Goal: Check status: Check status

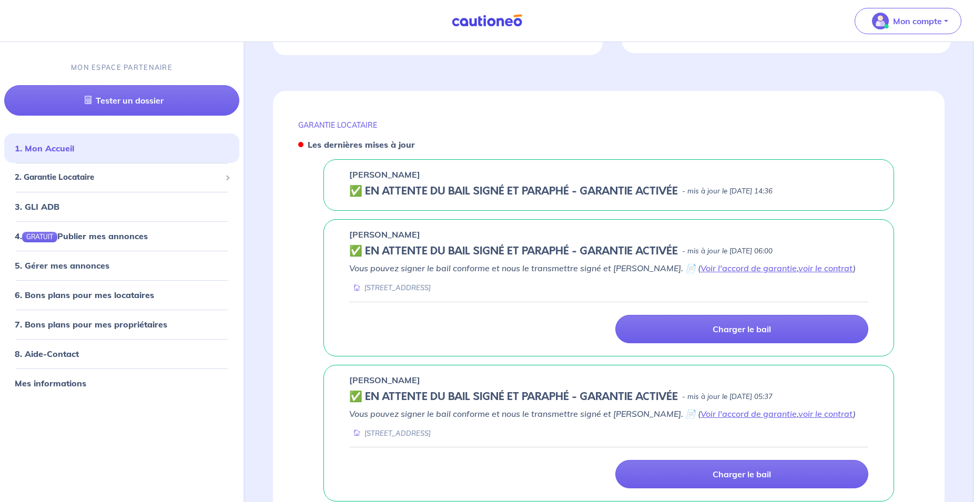
scroll to position [368, 0]
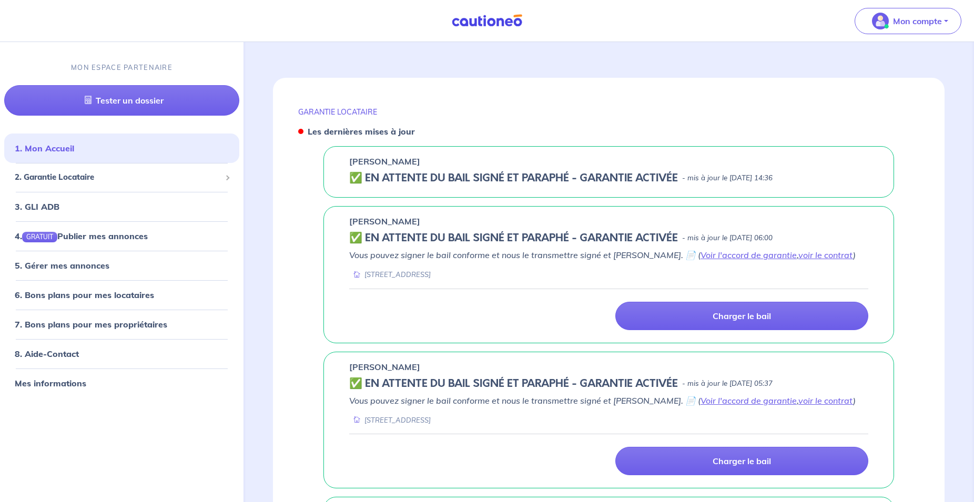
click at [760, 173] on p "- mis à jour le [DATE] 14:36" at bounding box center [727, 178] width 90 height 11
click at [744, 173] on p "- mis à jour le [DATE] 14:36" at bounding box center [727, 178] width 90 height 11
click at [104, 170] on div "2. Garantie Locataire" at bounding box center [121, 178] width 235 height 21
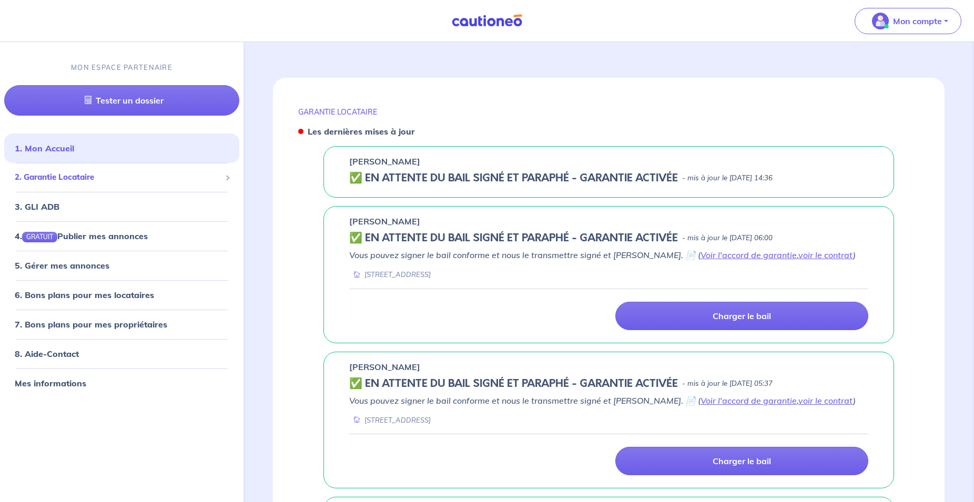
click at [123, 179] on span "2. Garantie Locataire" at bounding box center [118, 178] width 206 height 12
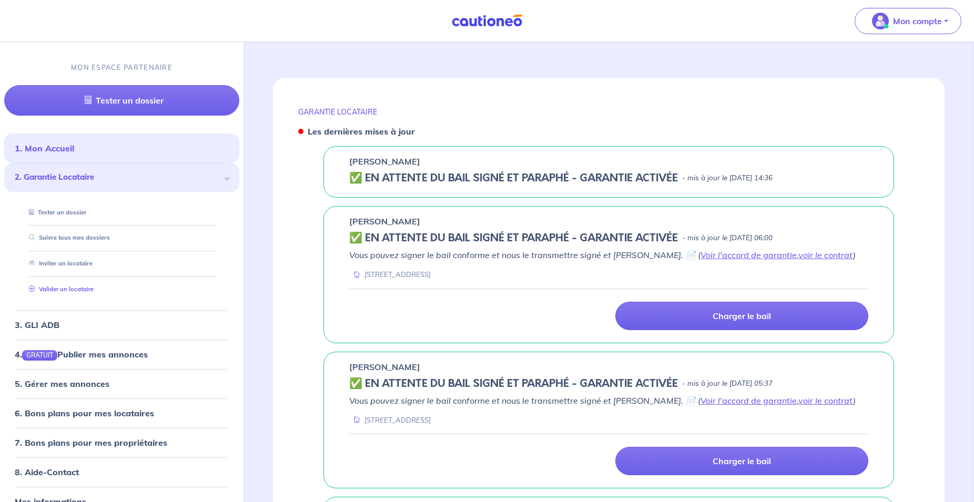
click at [94, 286] on link "Valider un locataire" at bounding box center [59, 289] width 69 height 7
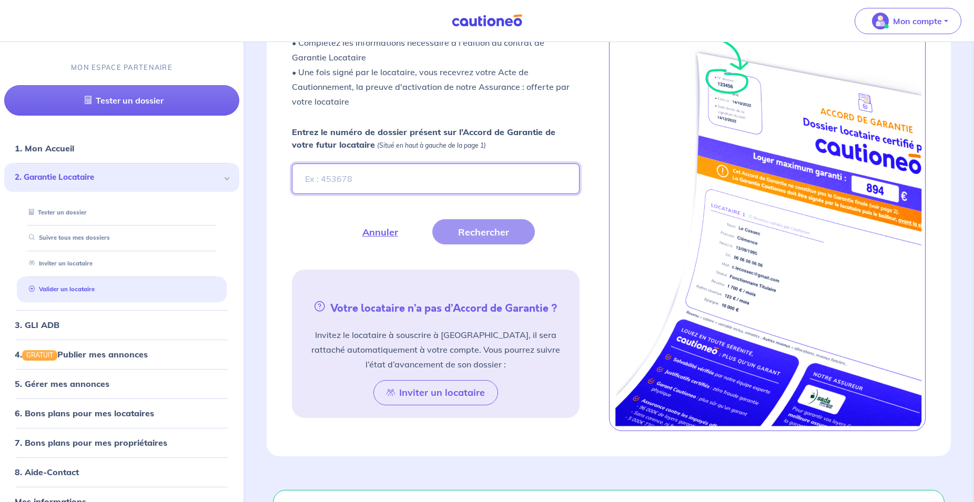
click at [336, 167] on input "Entrez le numéro de dossier présent sur l’Accord de Garantie de votre futur loc…" at bounding box center [436, 179] width 288 height 31
type input "a9QTAj"
click at [441, 219] on button "Rechercher" at bounding box center [483, 231] width 103 height 25
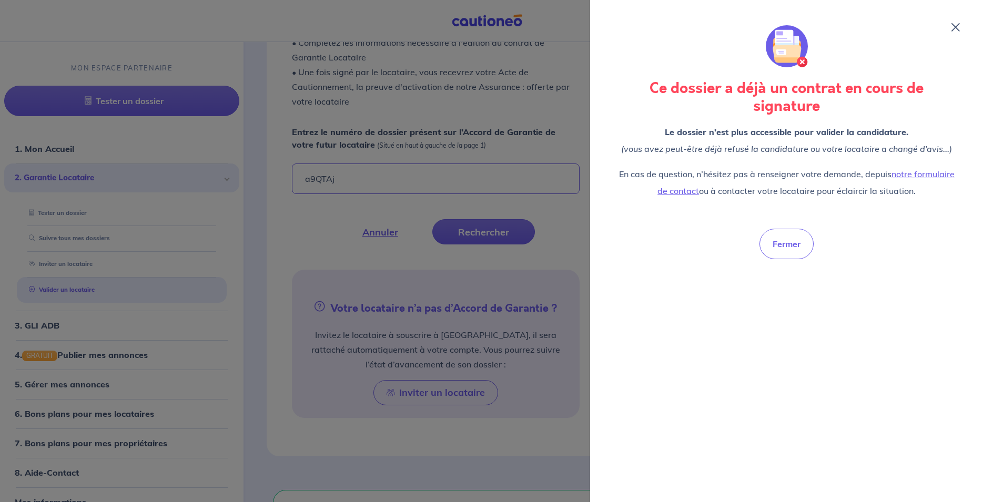
click at [954, 22] on div "Ce dossier a déjà un contrat en cours de signature Le dossier n’est plus access…" at bounding box center [787, 251] width 368 height 477
click at [791, 248] on button "Fermer" at bounding box center [787, 244] width 54 height 31
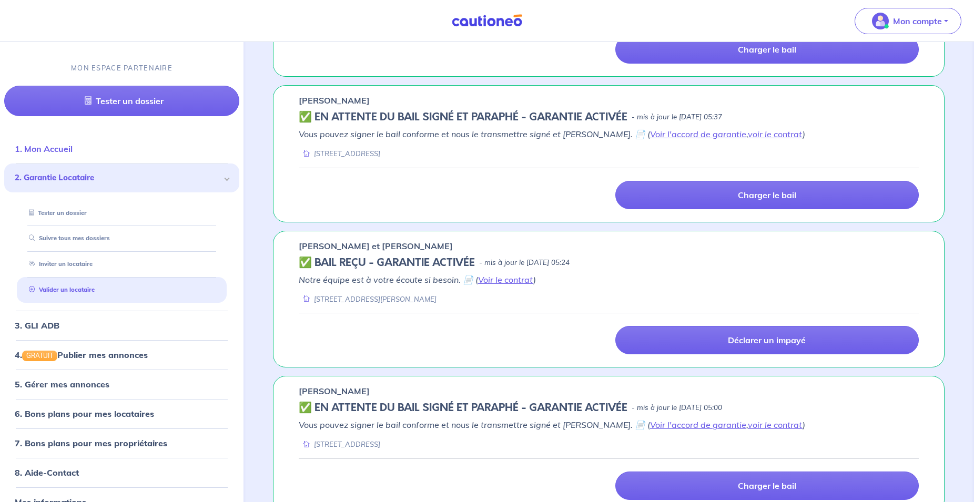
click at [53, 146] on link "1. Mon Accueil" at bounding box center [44, 149] width 58 height 11
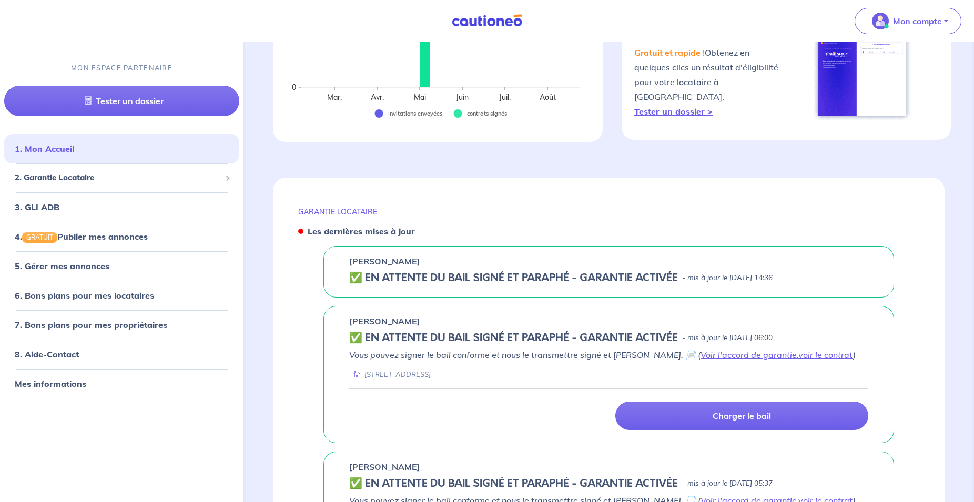
scroll to position [376, 0]
